Goal: Task Accomplishment & Management: Manage account settings

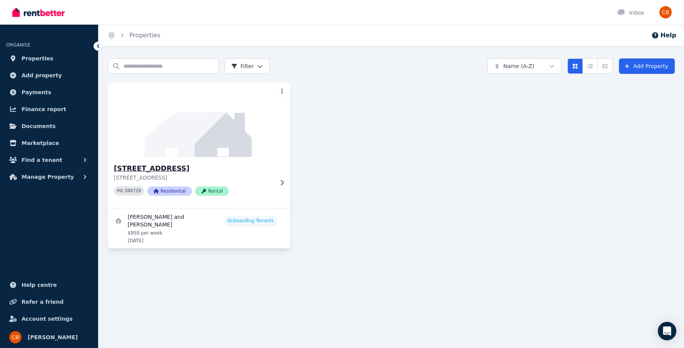
click at [269, 182] on div "162 Moorindil St, Tewantin 162 Moorindil St, Tewantin QLD 4565 PID 396729 Resid…" at bounding box center [194, 182] width 160 height 39
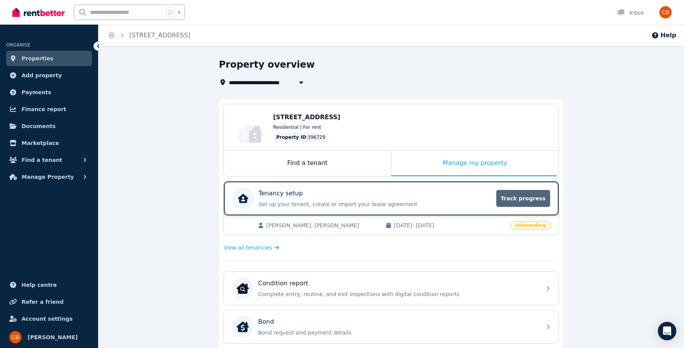
click at [537, 204] on span "Track progress" at bounding box center [523, 198] width 54 height 17
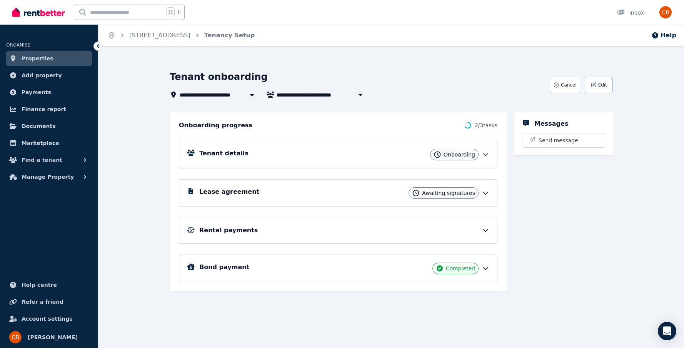
click at [486, 194] on icon at bounding box center [486, 193] width 8 height 8
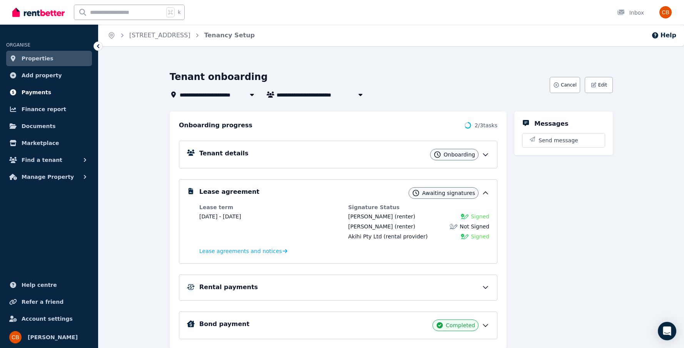
click at [38, 92] on span "Payments" at bounding box center [37, 92] width 30 height 9
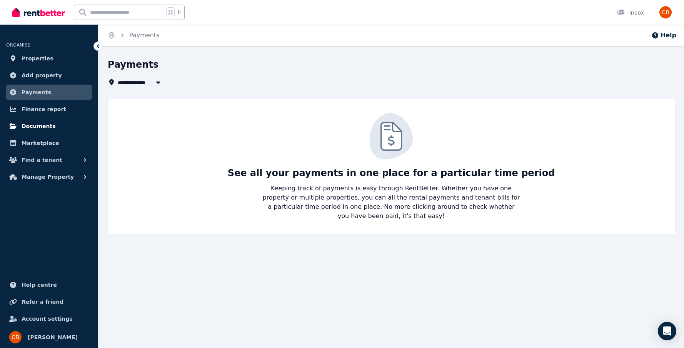
click at [55, 127] on link "Documents" at bounding box center [49, 126] width 86 height 15
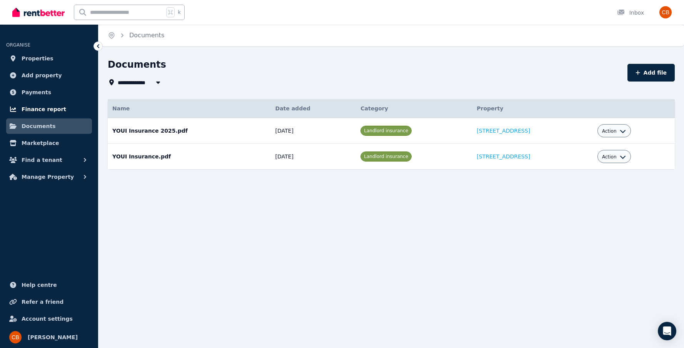
click at [55, 108] on span "Finance report" at bounding box center [44, 109] width 45 height 9
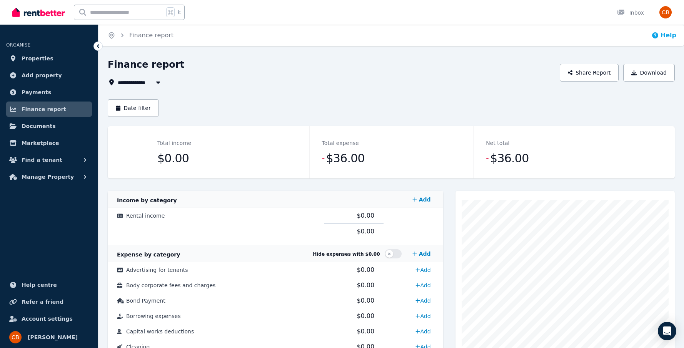
click at [663, 37] on button "Help" at bounding box center [663, 35] width 25 height 9
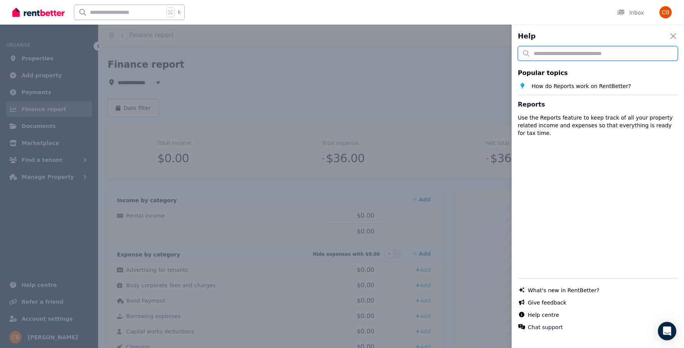
click at [608, 55] on input "text" at bounding box center [598, 53] width 160 height 15
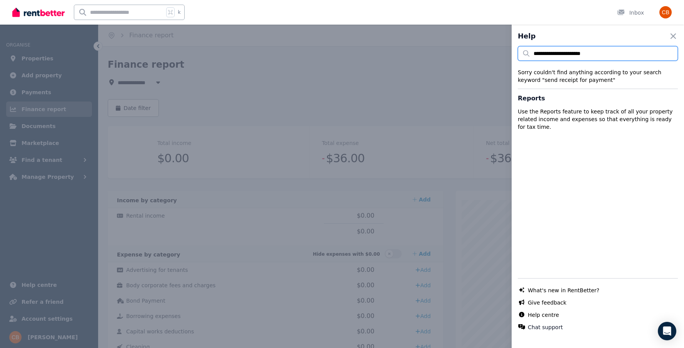
click at [629, 47] on input "**********" at bounding box center [598, 53] width 160 height 15
click at [615, 54] on input "**********" at bounding box center [598, 53] width 160 height 15
type input "**********"
click at [676, 35] on icon "button" at bounding box center [673, 36] width 9 height 9
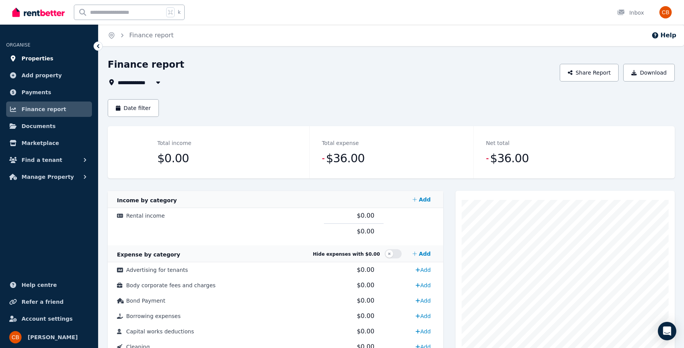
click at [52, 60] on link "Properties" at bounding box center [49, 58] width 86 height 15
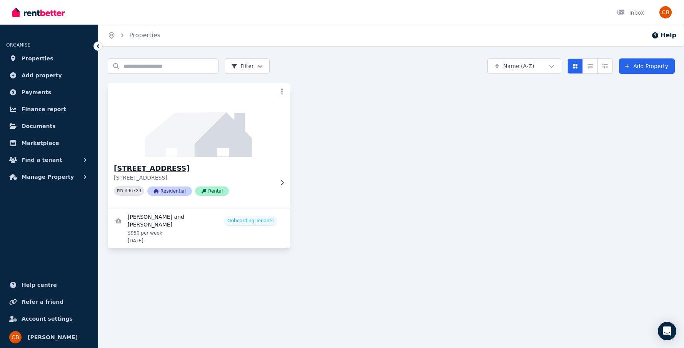
click at [232, 157] on img at bounding box center [199, 120] width 192 height 78
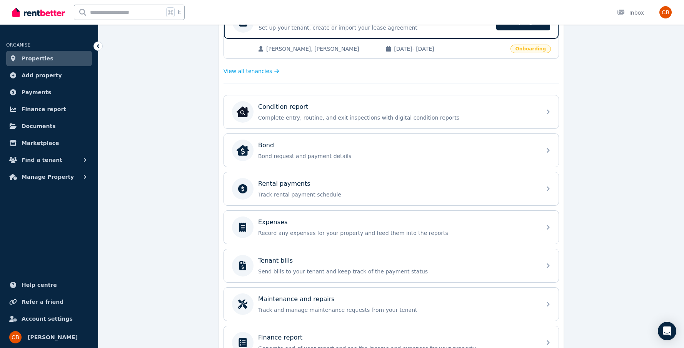
scroll to position [190, 0]
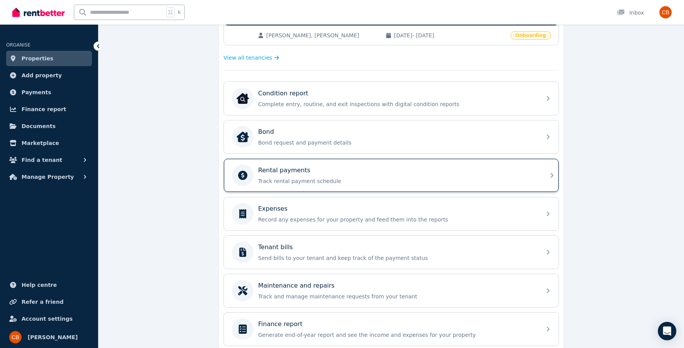
click at [325, 177] on p "Track rental payment schedule" at bounding box center [397, 181] width 279 height 8
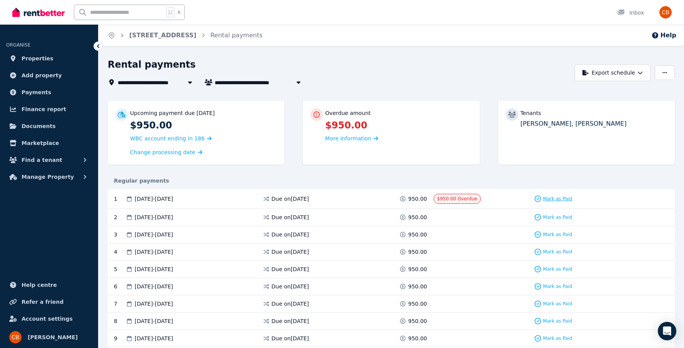
click at [546, 199] on span "Mark as Paid" at bounding box center [557, 199] width 29 height 6
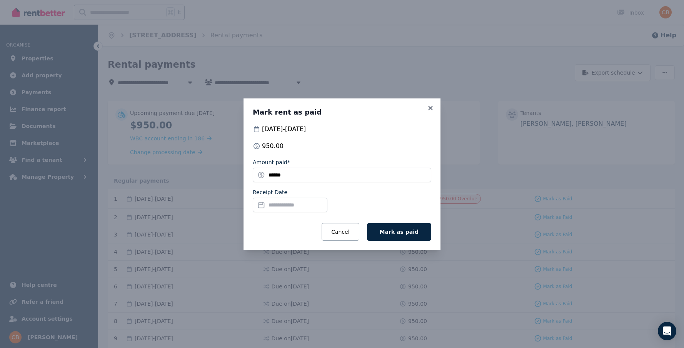
click at [317, 207] on input "Receipt Date" at bounding box center [290, 205] width 75 height 15
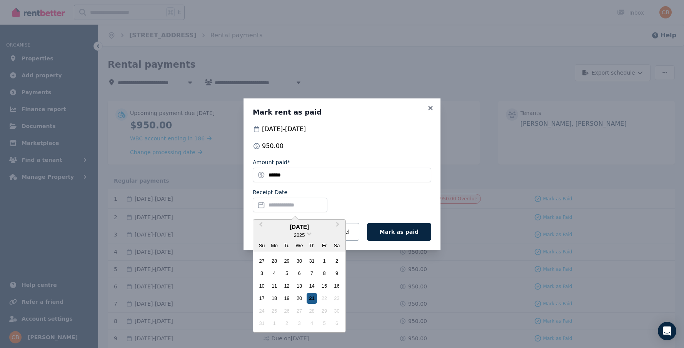
click at [308, 297] on div "21" at bounding box center [312, 298] width 10 height 10
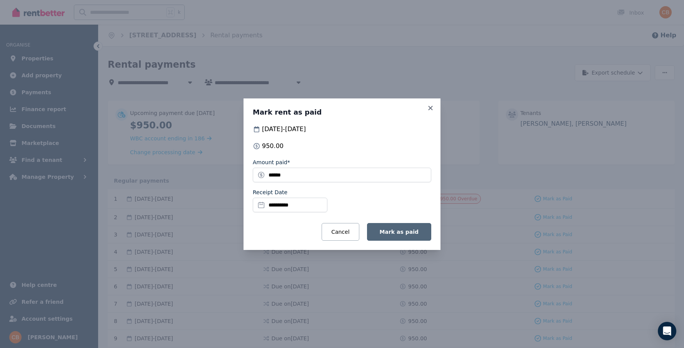
click at [392, 235] on span "Mark as paid" at bounding box center [399, 232] width 39 height 6
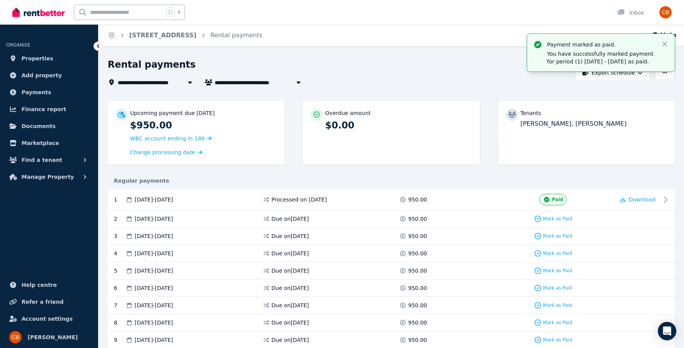
click at [392, 235] on div "Due on 3 Sep 2025" at bounding box center [330, 236] width 137 height 8
click at [173, 197] on span "20 Aug 2025 - 26 Aug 2025" at bounding box center [154, 200] width 38 height 8
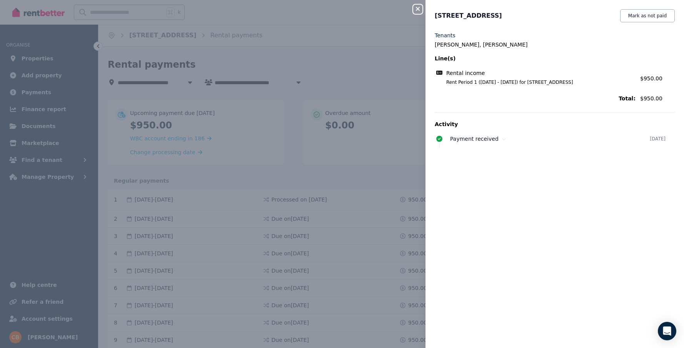
click at [338, 83] on div "Close panel 162 Moorindil St, Tewantin Mark as not paid Tenants Lesley-Jean Cav…" at bounding box center [342, 174] width 684 height 348
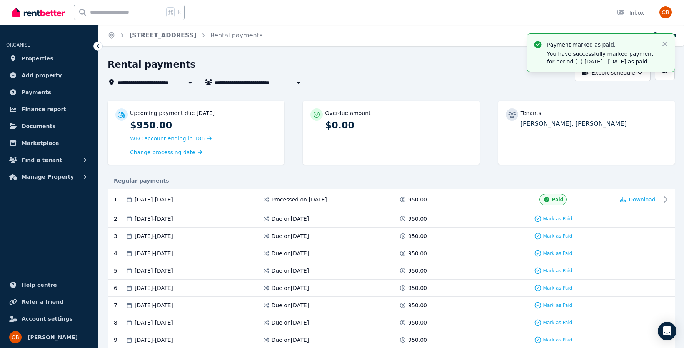
click at [538, 218] on icon at bounding box center [538, 219] width 8 height 8
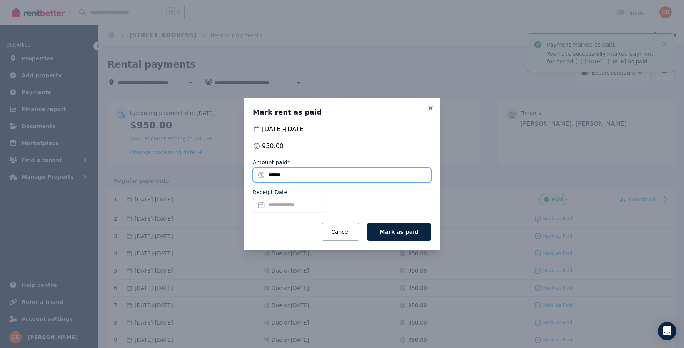
click at [399, 176] on input "******" at bounding box center [342, 175] width 179 height 15
click at [356, 231] on button "Cancel" at bounding box center [340, 232] width 37 height 18
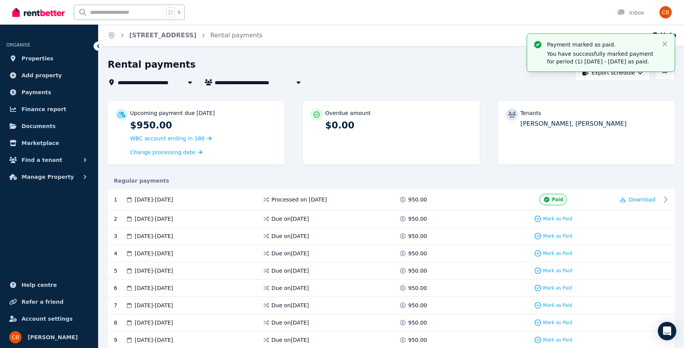
click at [295, 83] on icon "button" at bounding box center [299, 82] width 8 height 6
type input "**********"
click at [183, 34] on link "[STREET_ADDRESS]" at bounding box center [162, 35] width 67 height 7
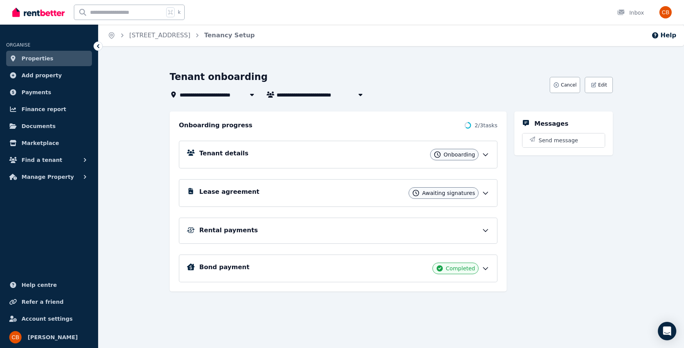
click at [489, 157] on icon at bounding box center [486, 155] width 8 height 8
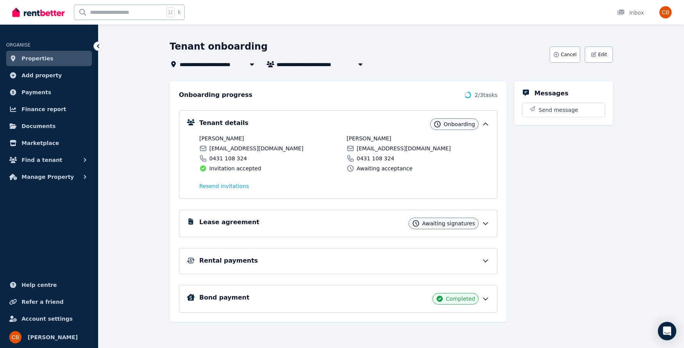
scroll to position [30, 0]
click at [486, 222] on icon at bounding box center [486, 224] width 8 height 8
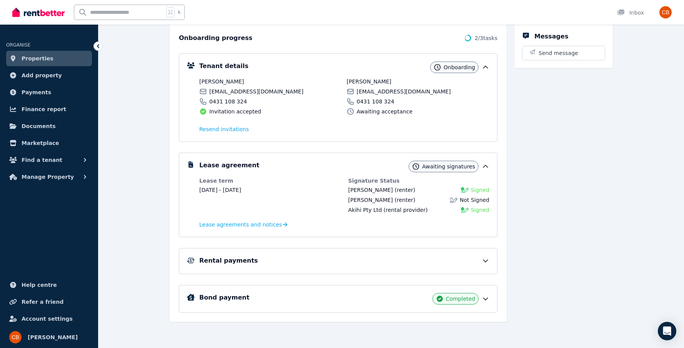
scroll to position [87, 0]
click at [272, 224] on span "Lease agreements and notices" at bounding box center [240, 225] width 83 height 8
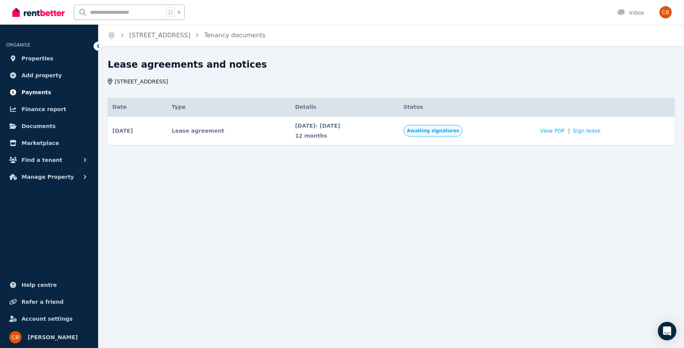
click at [49, 88] on link "Payments" at bounding box center [49, 92] width 86 height 15
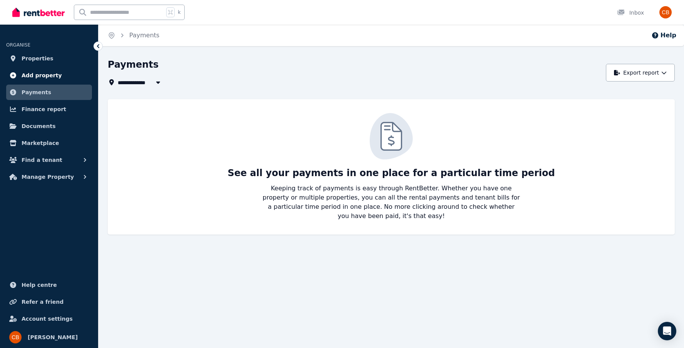
click at [57, 73] on link "Add property" at bounding box center [49, 75] width 86 height 15
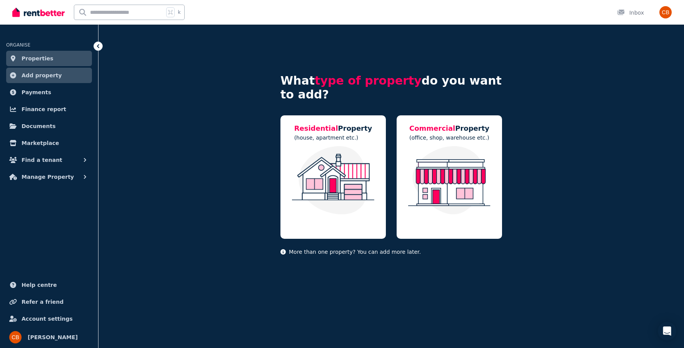
click at [76, 60] on link "Properties" at bounding box center [49, 58] width 86 height 15
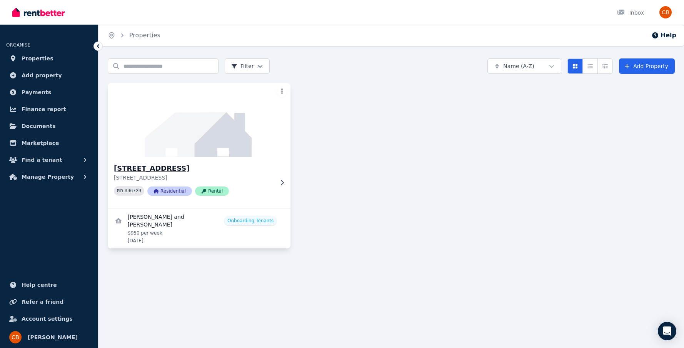
click at [283, 187] on div "162 Moorindil St, Tewantin 162 Moorindil St, Tewantin QLD 4565 PID 396729 Resid…" at bounding box center [199, 182] width 183 height 51
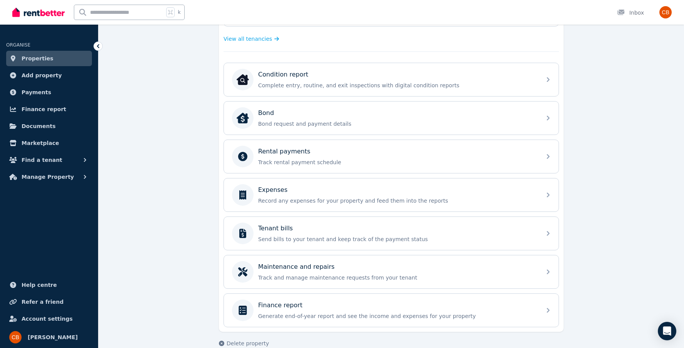
scroll to position [210, 0]
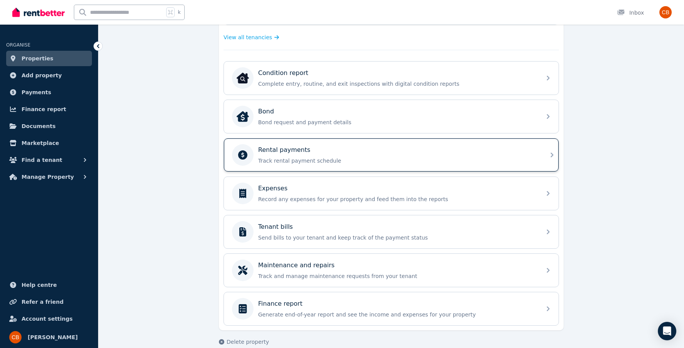
click at [294, 166] on div "Rental payments Track rental payment schedule" at bounding box center [391, 155] width 335 height 33
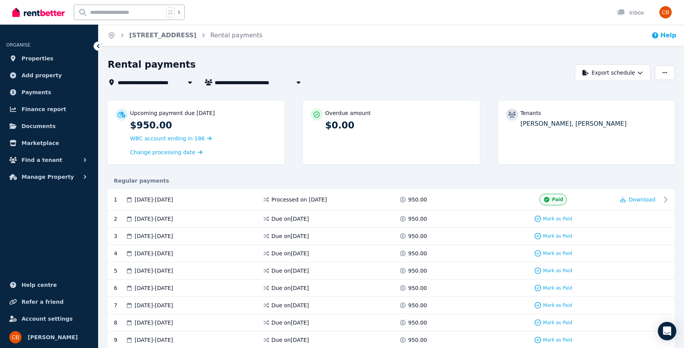
click at [668, 33] on button "Help" at bounding box center [663, 35] width 25 height 9
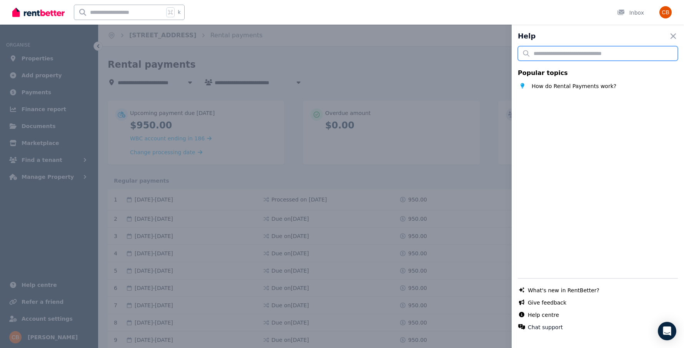
click at [616, 54] on input "text" at bounding box center [598, 53] width 160 height 15
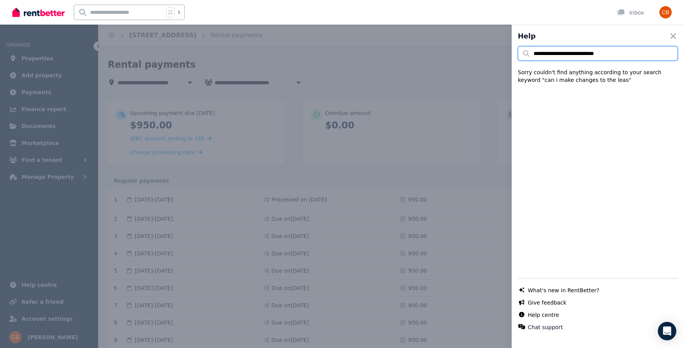
type input "**********"
click at [667, 334] on icon "Open Intercom Messenger" at bounding box center [667, 331] width 10 height 10
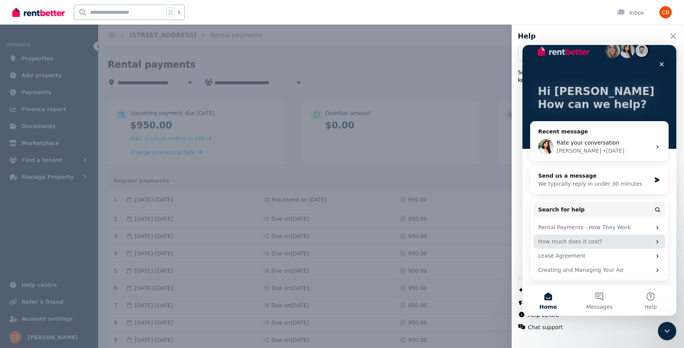
scroll to position [15, 0]
click at [602, 296] on button "Messages" at bounding box center [599, 300] width 51 height 31
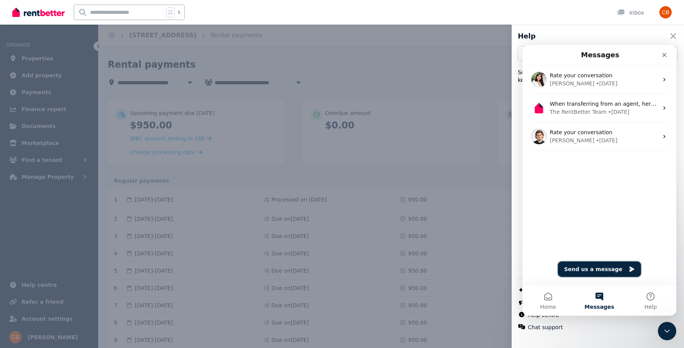
click at [597, 271] on button "Send us a message" at bounding box center [599, 269] width 83 height 15
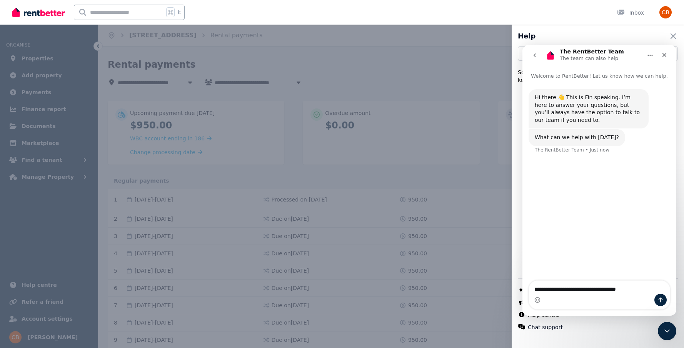
type textarea "**********"
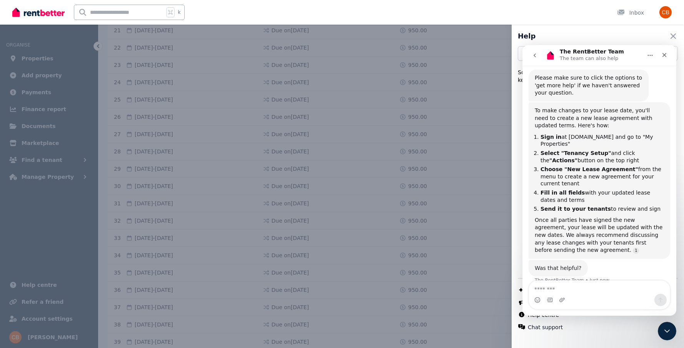
scroll to position [533, 0]
type textarea "*"
type textarea "**"
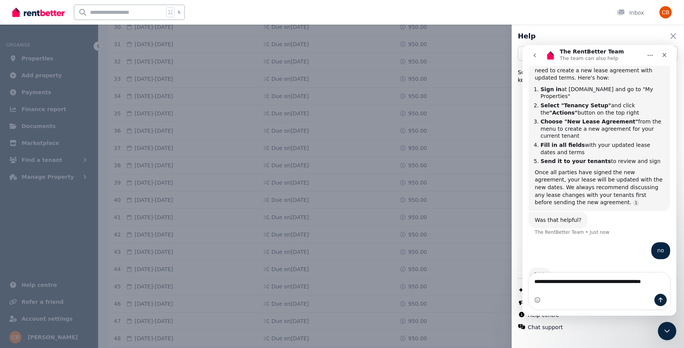
scroll to position [167, 0]
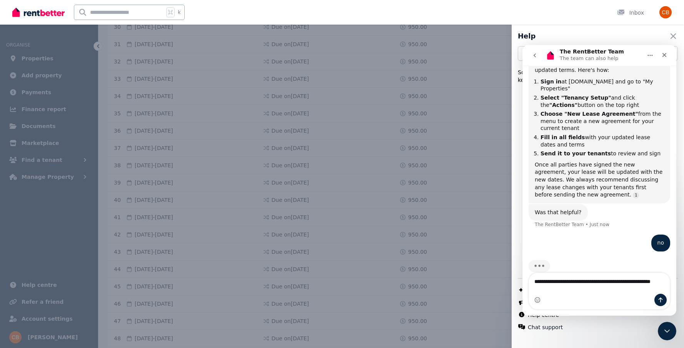
type textarea "**********"
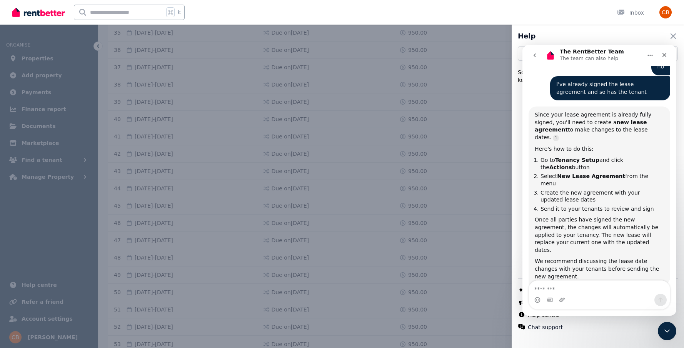
scroll to position [772, 0]
click at [459, 138] on div "**********" at bounding box center [342, 174] width 684 height 348
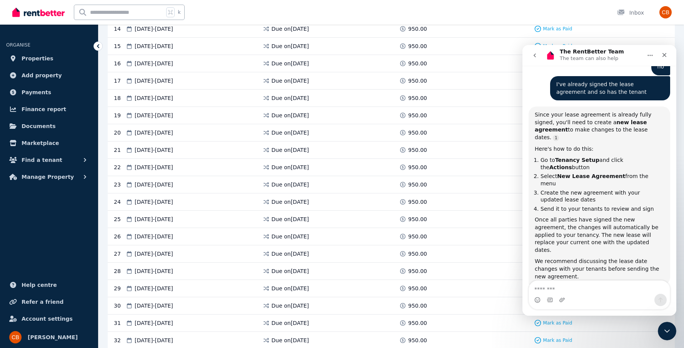
scroll to position [375, 0]
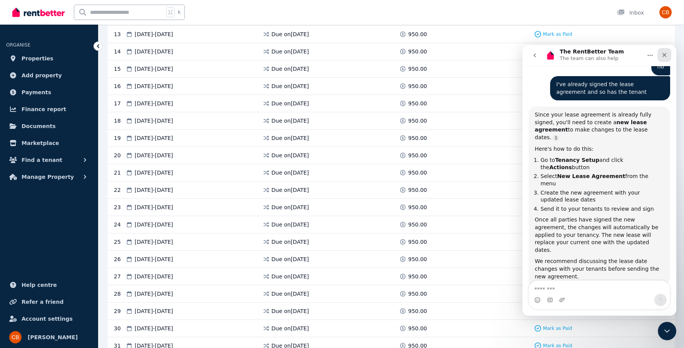
click at [662, 59] on div "Close" at bounding box center [665, 55] width 14 height 14
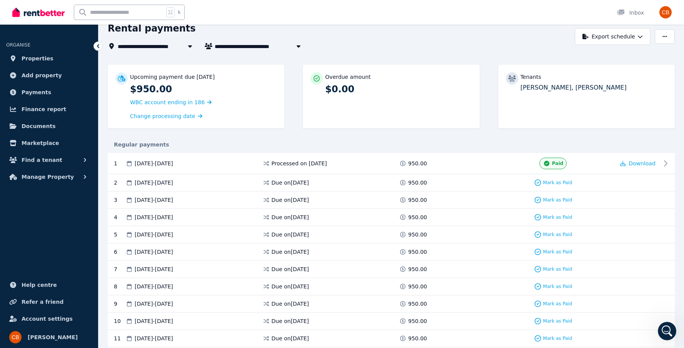
scroll to position [0, 0]
click at [551, 180] on span "Mark as Paid" at bounding box center [557, 183] width 29 height 6
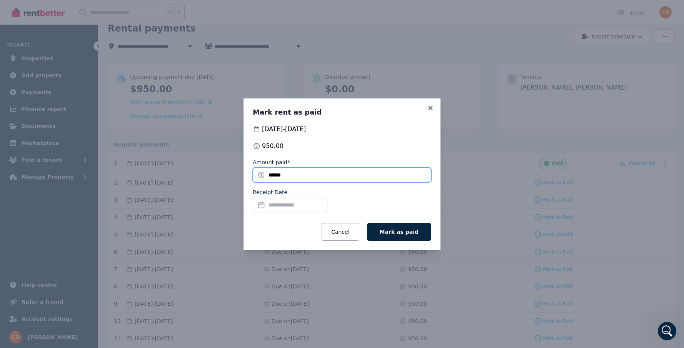
click at [389, 180] on input "******" at bounding box center [342, 175] width 179 height 15
click at [352, 232] on button "Cancel" at bounding box center [340, 232] width 37 height 18
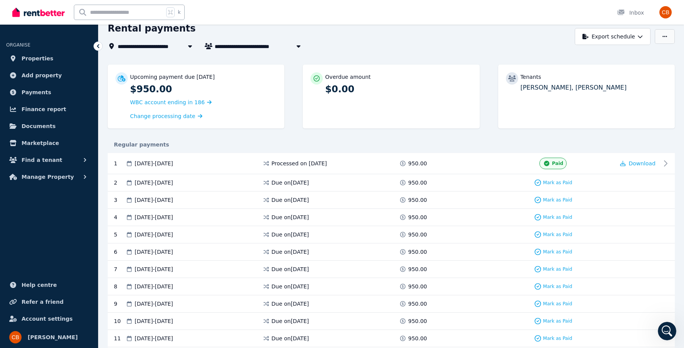
click at [669, 37] on button "button" at bounding box center [665, 36] width 20 height 15
click at [638, 38] on icon "button" at bounding box center [640, 36] width 5 height 5
click at [636, 9] on div "Inbox" at bounding box center [630, 13] width 27 height 8
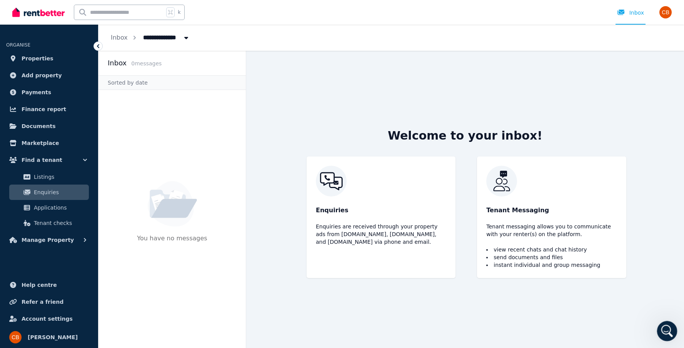
click at [666, 332] on icon "Open Intercom Messenger" at bounding box center [666, 330] width 13 height 13
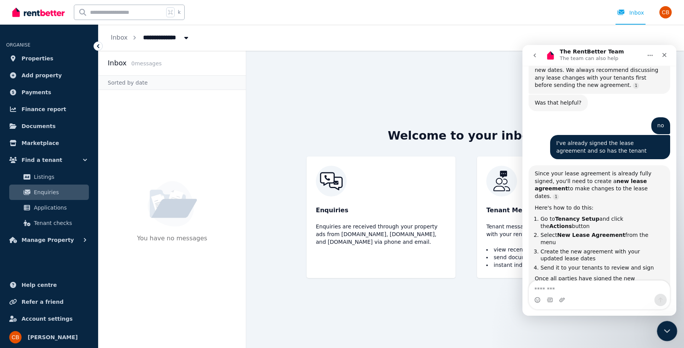
scroll to position [336, 0]
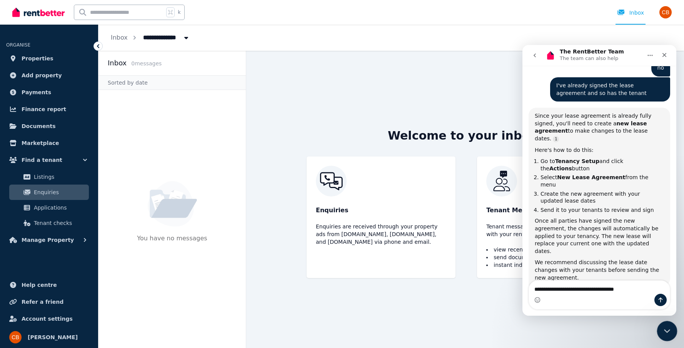
type textarea "**********"
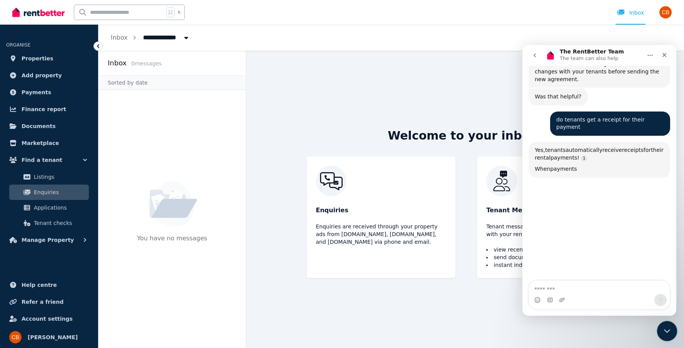
scroll to position [537, 0]
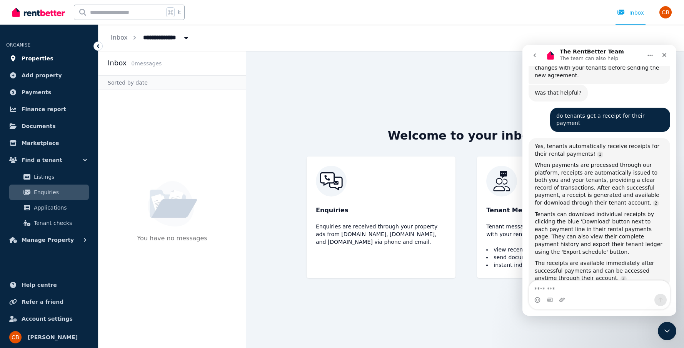
click at [68, 64] on link "Properties" at bounding box center [49, 58] width 86 height 15
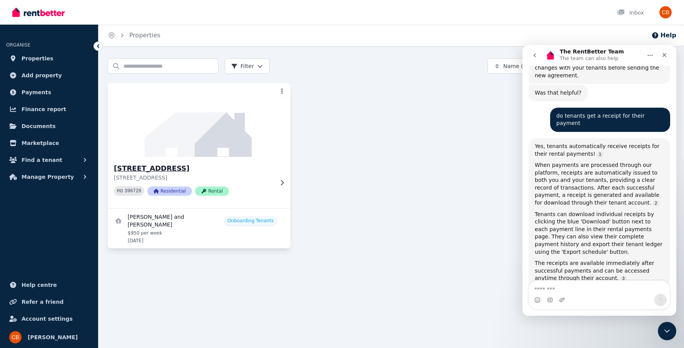
click at [279, 189] on div "162 Moorindil St, Tewantin 162 Moorindil St, Tewantin QLD 4565 PID 396729 Resid…" at bounding box center [199, 182] width 183 height 51
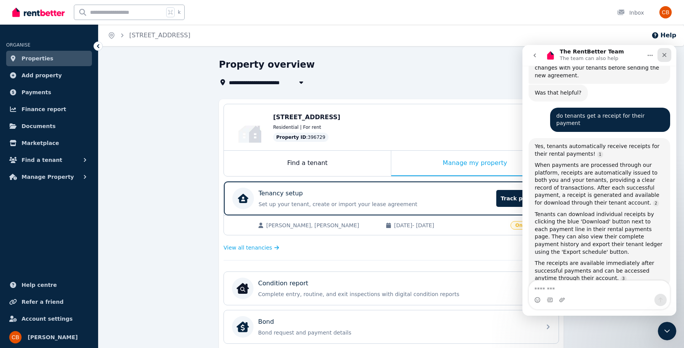
click at [666, 53] on icon "Close" at bounding box center [664, 55] width 6 height 6
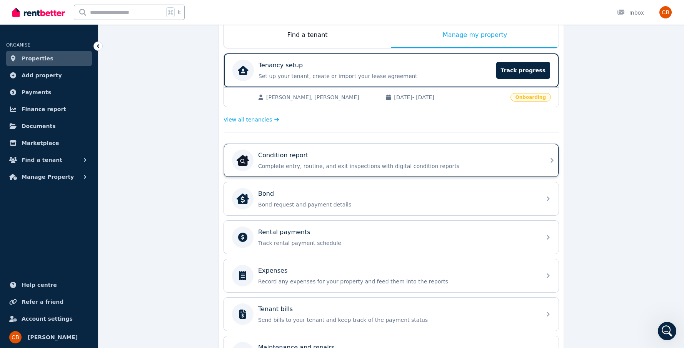
scroll to position [150, 0]
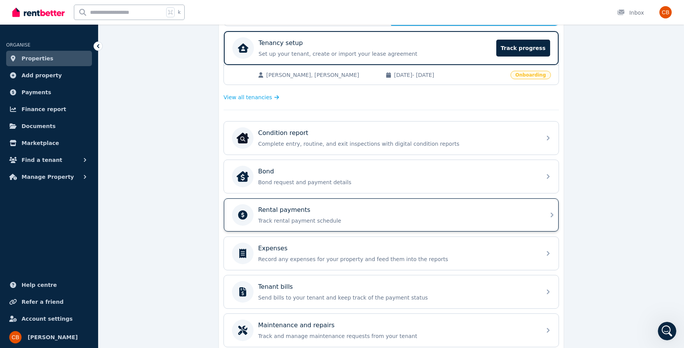
click at [498, 218] on p "Track rental payment schedule" at bounding box center [397, 221] width 279 height 8
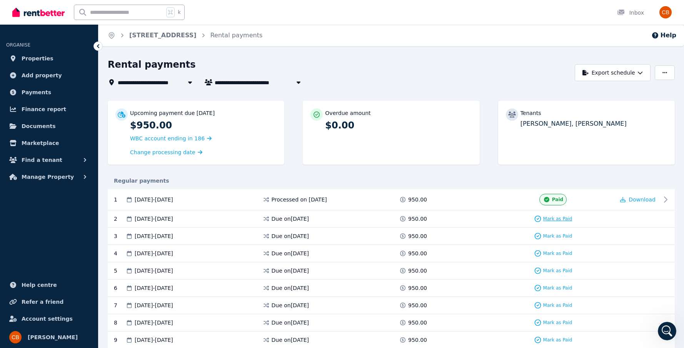
click at [567, 220] on span "Mark as Paid" at bounding box center [557, 219] width 29 height 6
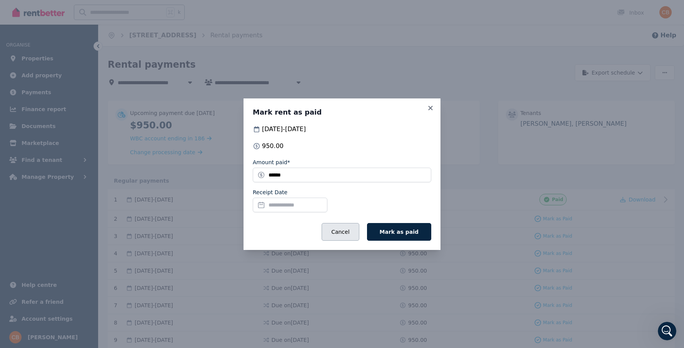
click at [350, 233] on button "Cancel" at bounding box center [340, 232] width 37 height 18
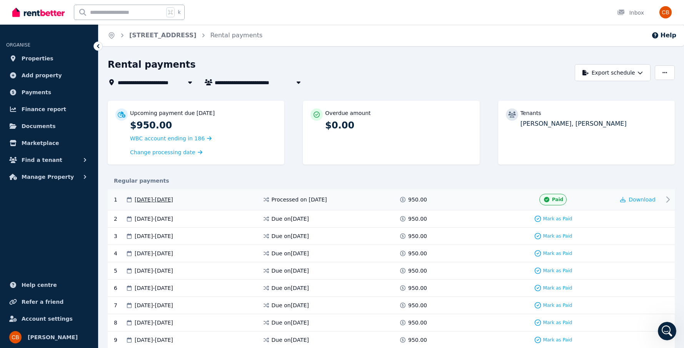
click at [558, 200] on span "Paid" at bounding box center [557, 200] width 11 height 6
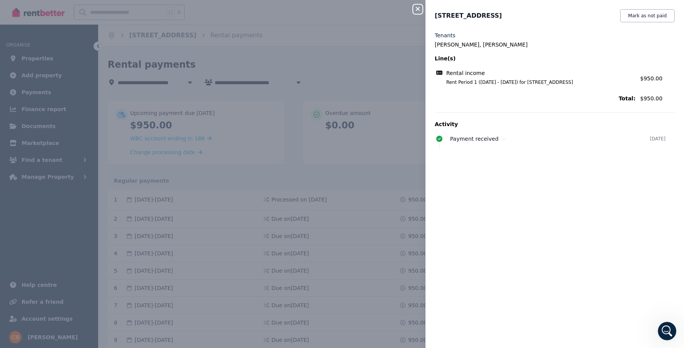
click at [418, 8] on icon "button" at bounding box center [418, 9] width 4 height 4
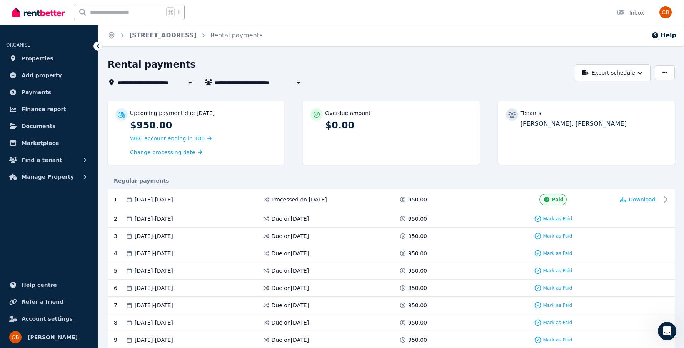
click at [555, 220] on span "Mark as Paid" at bounding box center [557, 219] width 29 height 6
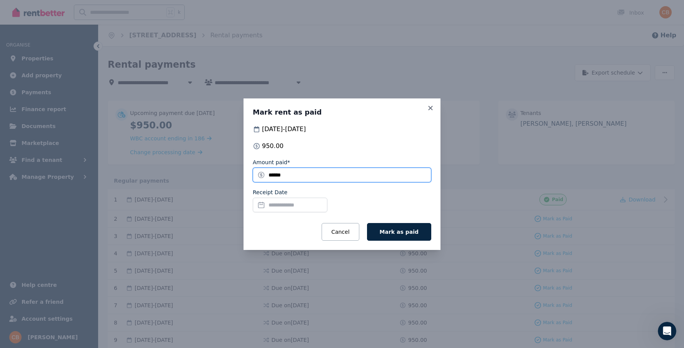
drag, startPoint x: 312, startPoint y: 174, endPoint x: 234, endPoint y: 174, distance: 78.5
click at [234, 175] on div "Mark rent as paid 27 Aug 2025 - 02 Sep 2025 950.00 Amount paid* ****** Receipt …" at bounding box center [342, 174] width 684 height 348
type input "***"
click at [292, 202] on input "Receipt Date" at bounding box center [290, 205] width 75 height 15
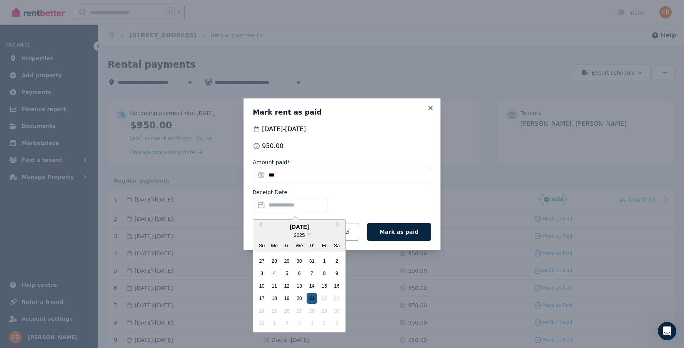
click at [314, 295] on div "21" at bounding box center [312, 298] width 10 height 10
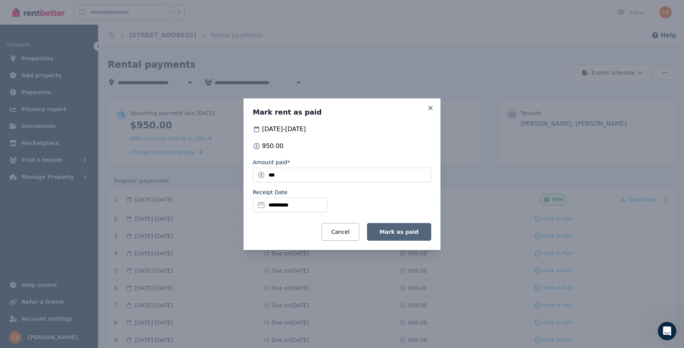
click at [405, 237] on button "Mark as paid" at bounding box center [399, 232] width 64 height 18
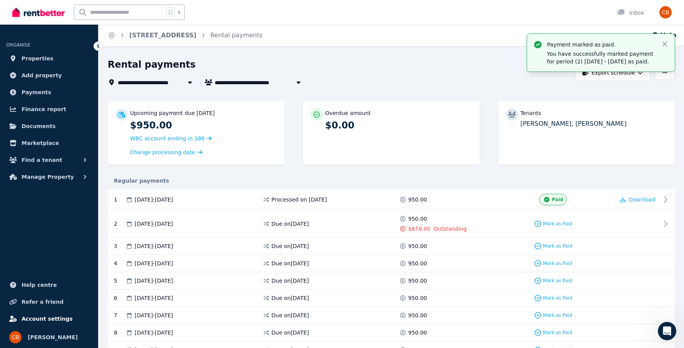
click at [65, 320] on span "Account settings" at bounding box center [47, 318] width 51 height 9
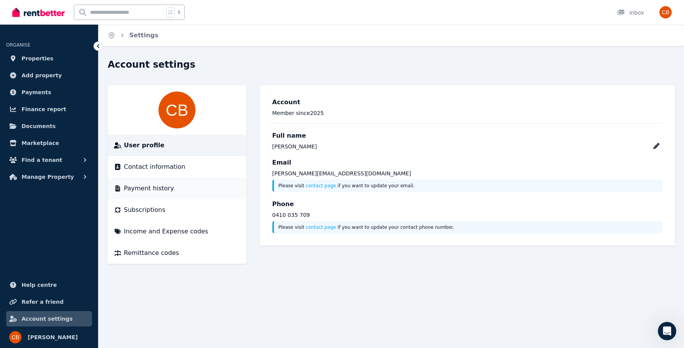
click at [166, 188] on span "Payment history" at bounding box center [149, 188] width 50 height 9
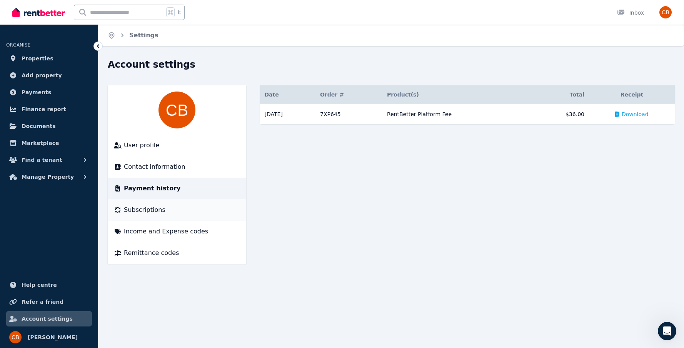
click at [165, 216] on li "Subscriptions" at bounding box center [177, 210] width 139 height 22
click at [150, 210] on span "Subscriptions" at bounding box center [145, 209] width 42 height 9
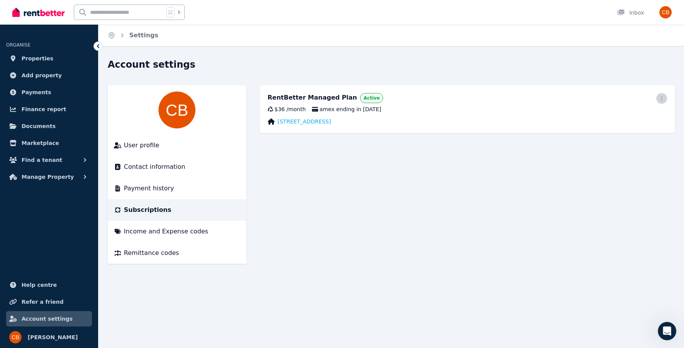
click at [659, 100] on icon "button" at bounding box center [662, 98] width 6 height 5
click at [650, 120] on span "Update payment method" at bounding box center [627, 124] width 68 height 18
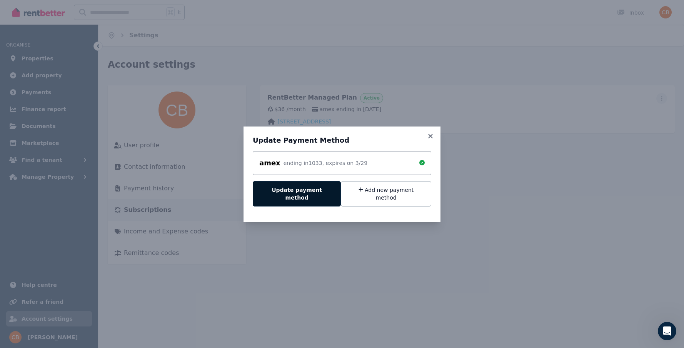
click at [311, 194] on button "Update payment method" at bounding box center [297, 193] width 88 height 25
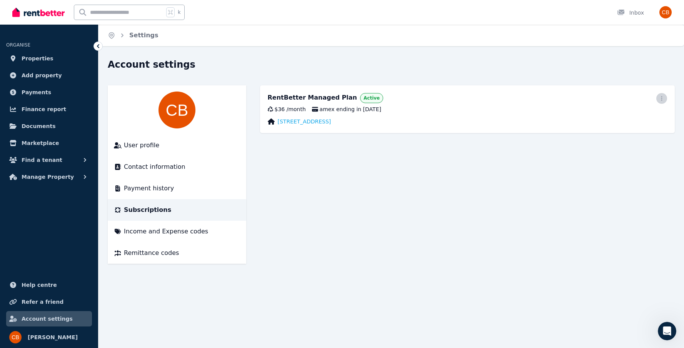
click at [661, 98] on icon "button" at bounding box center [662, 98] width 6 height 5
click at [627, 120] on span "Update payment method" at bounding box center [627, 124] width 68 height 18
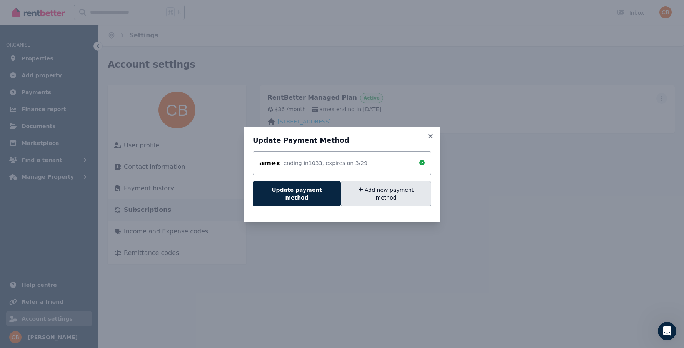
click at [406, 195] on button "Add new payment method" at bounding box center [386, 193] width 90 height 25
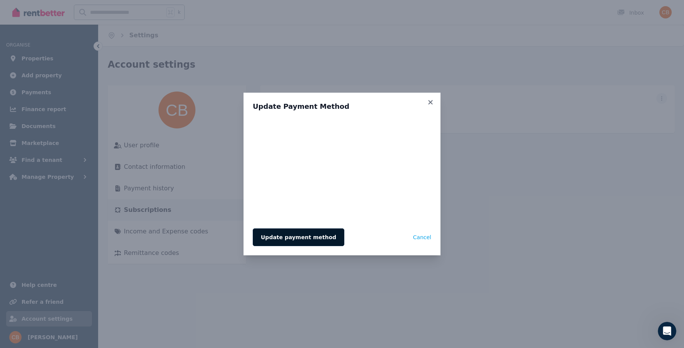
click at [300, 245] on button "Update payment method" at bounding box center [299, 238] width 92 height 18
